Goal: Check status: Check status

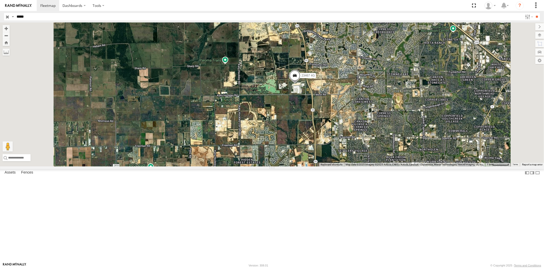
click at [8, 16] on input "button" at bounding box center [7, 16] width 7 height 7
drag, startPoint x: 364, startPoint y: 119, endPoint x: 238, endPoint y: 123, distance: 126.2
click at [279, 125] on div "23467 4G" at bounding box center [272, 94] width 544 height 144
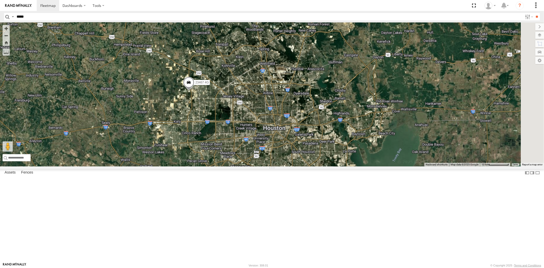
drag, startPoint x: 382, startPoint y: 129, endPoint x: 320, endPoint y: 152, distance: 65.7
click at [321, 152] on div "23467 4G" at bounding box center [272, 94] width 544 height 144
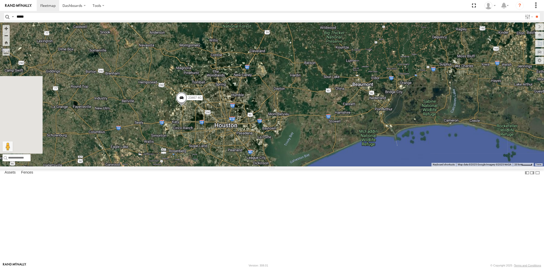
drag, startPoint x: 357, startPoint y: 141, endPoint x: 308, endPoint y: 148, distance: 48.9
click at [318, 148] on div "23467 4G" at bounding box center [272, 94] width 544 height 144
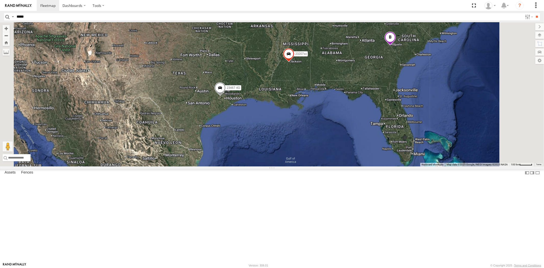
drag, startPoint x: 356, startPoint y: 123, endPoint x: 326, endPoint y: 134, distance: 31.8
click at [330, 134] on div "23467 4G 23207xx" at bounding box center [272, 94] width 544 height 144
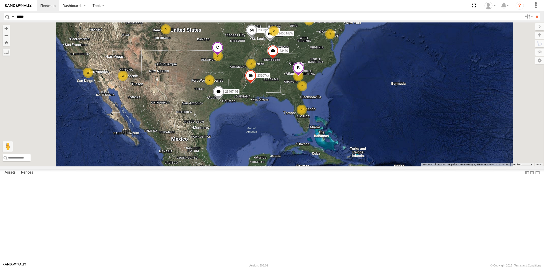
drag, startPoint x: 388, startPoint y: 101, endPoint x: 372, endPoint y: 123, distance: 27.5
click at [372, 123] on div "23467 4G 23207xx 4 8 16 3 2 2 2 3 2 2 2 23460 23480 23460 NEW 2 23335 4G/Active" at bounding box center [272, 94] width 544 height 144
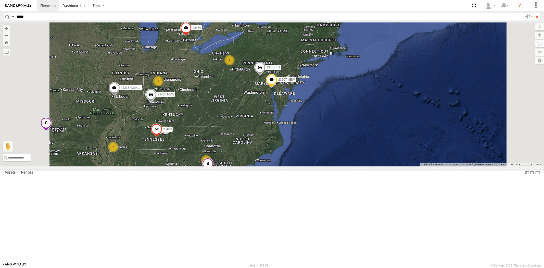
drag, startPoint x: 312, startPoint y: 136, endPoint x: 297, endPoint y: 149, distance: 20.3
click at [265, 76] on span at bounding box center [259, 69] width 11 height 14
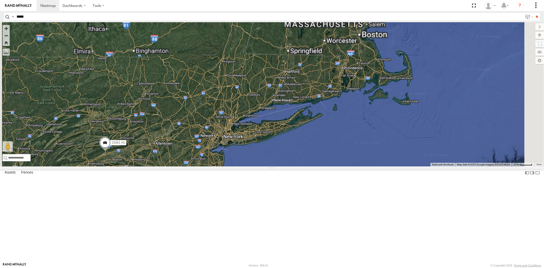
drag, startPoint x: 312, startPoint y: 113, endPoint x: 288, endPoint y: 118, distance: 24.9
click at [290, 118] on div "23207 NEW 23461 4G" at bounding box center [272, 94] width 544 height 144
